Goal: Information Seeking & Learning: Understand process/instructions

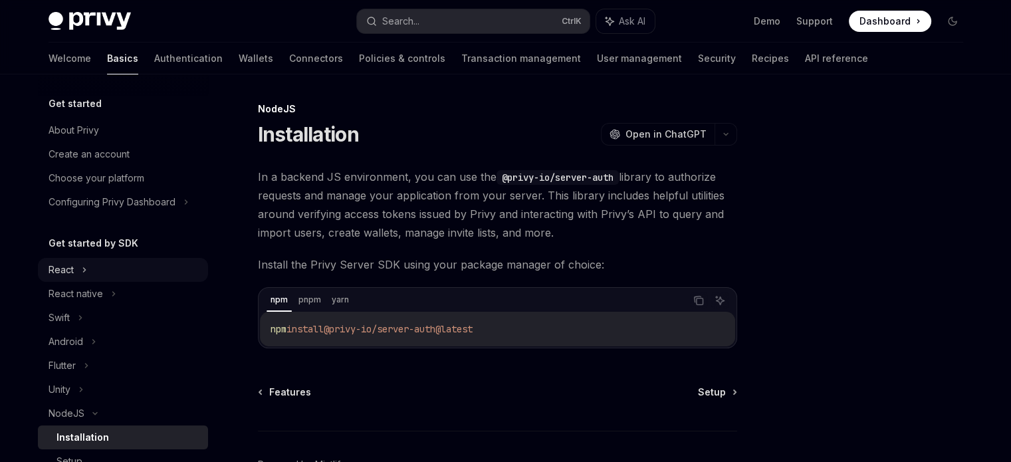
click at [87, 270] on div "React" at bounding box center [123, 270] width 170 height 24
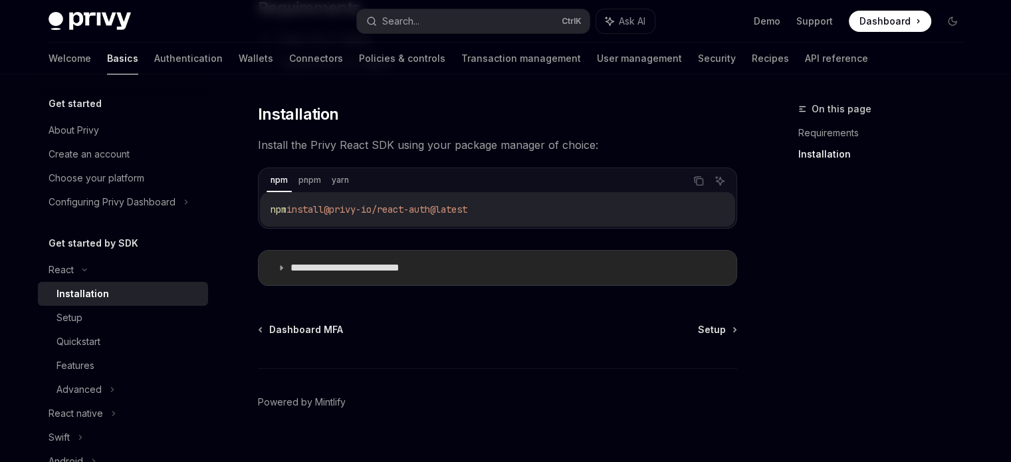
scroll to position [190, 0]
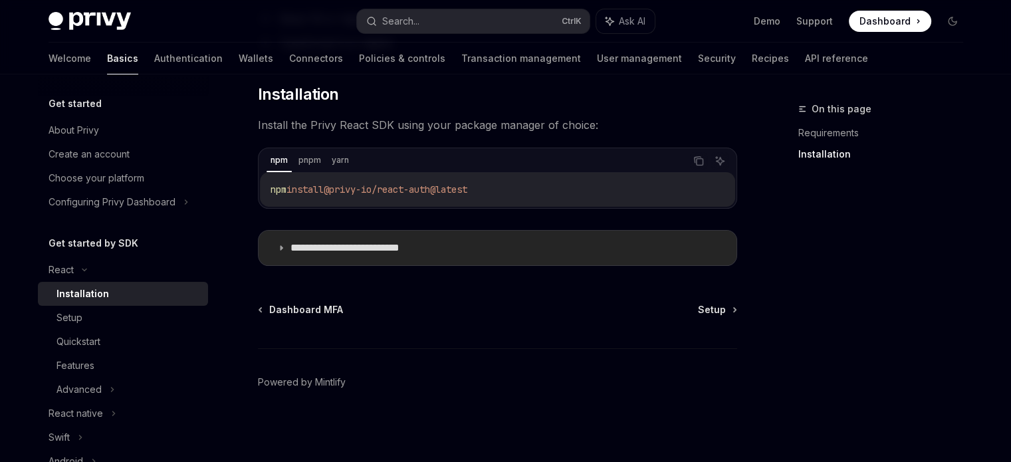
click at [282, 250] on icon at bounding box center [281, 248] width 8 height 8
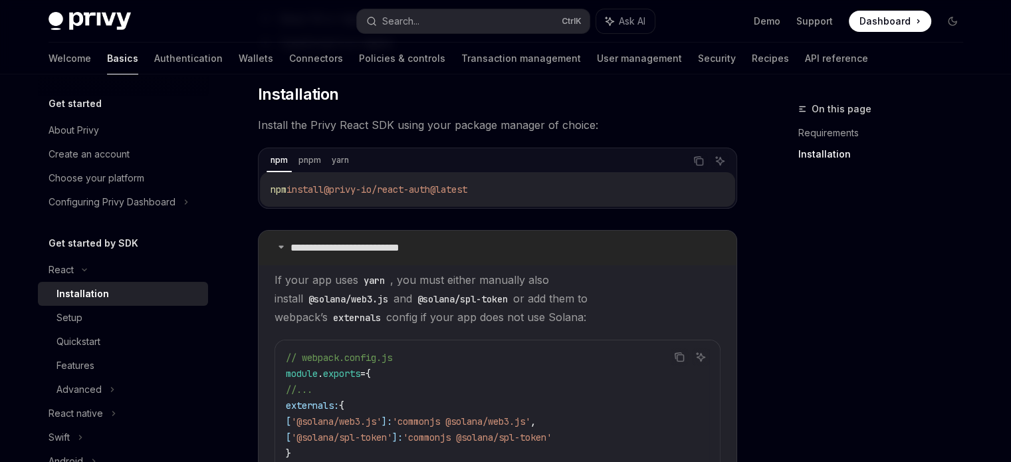
click at [284, 241] on summary "**********" at bounding box center [498, 248] width 478 height 35
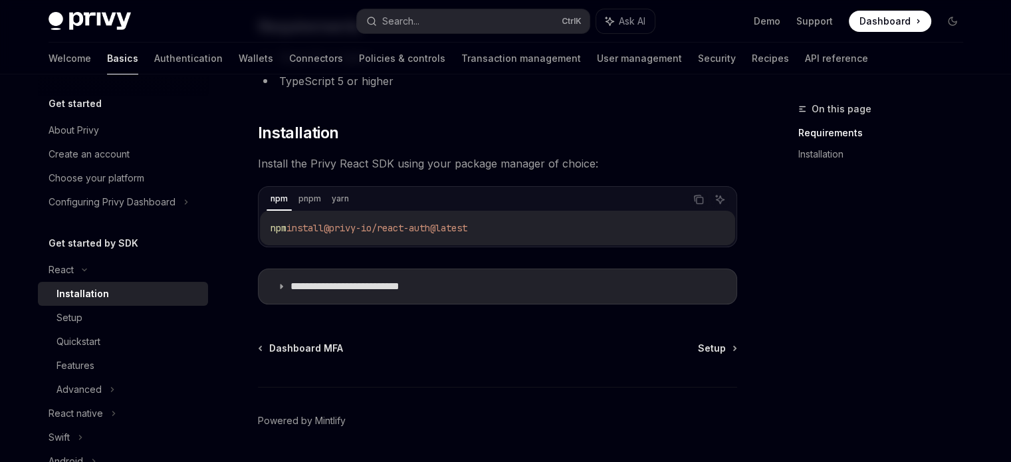
scroll to position [190, 0]
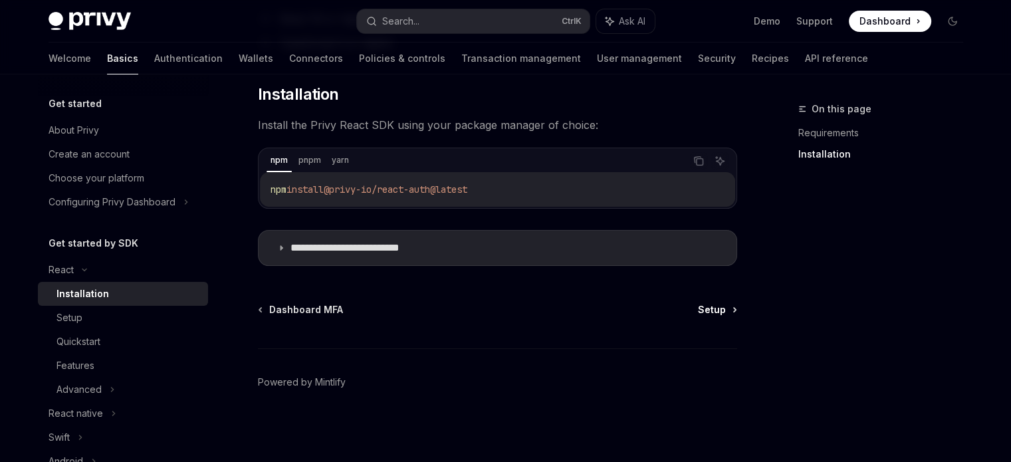
click at [726, 310] on link "Setup" at bounding box center [717, 309] width 38 height 13
type textarea "*"
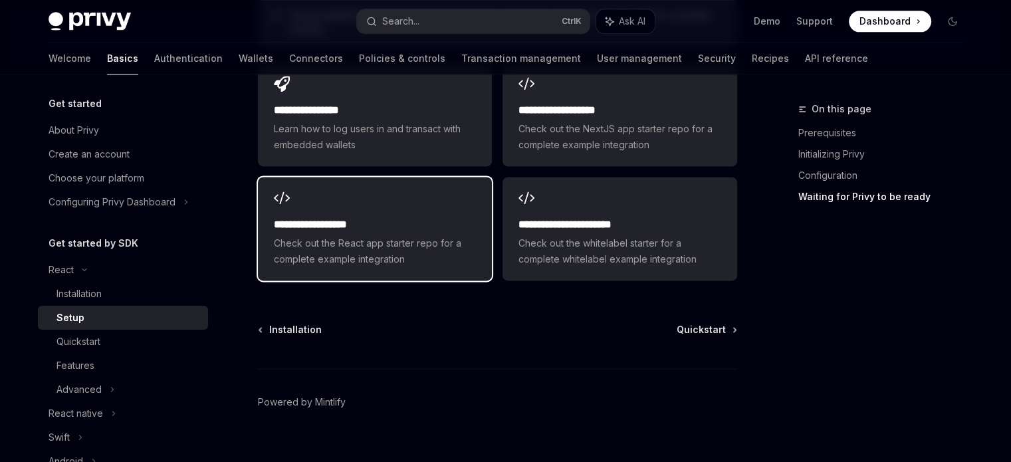
scroll to position [1818, 0]
